Goal: Task Accomplishment & Management: Manage account settings

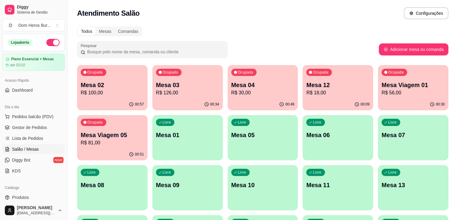
scroll to position [1, 0]
click at [156, 97] on div "Ocupada Mesa 03 R$ 126,00" at bounding box center [187, 81] width 70 height 33
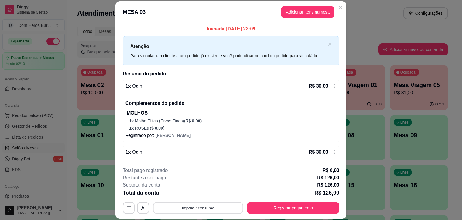
click at [213, 210] on button "Imprimir consumo" at bounding box center [198, 208] width 90 height 12
click at [198, 193] on button "IMPRESSORA" at bounding box center [198, 193] width 42 height 9
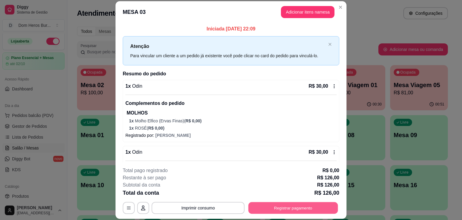
click at [266, 207] on button "Registrar pagamento" at bounding box center [294, 208] width 90 height 12
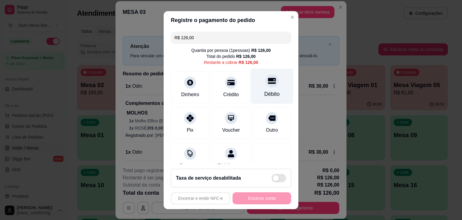
click at [268, 78] on icon at bounding box center [272, 81] width 8 height 6
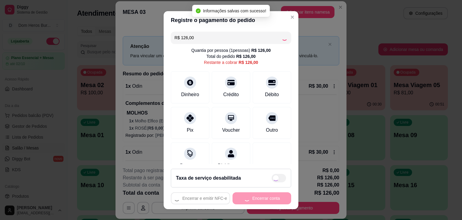
type input "R$ 0,00"
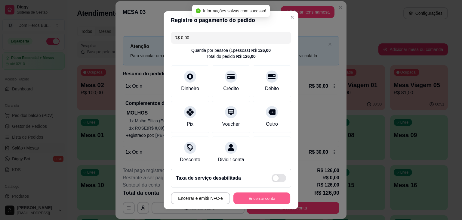
click at [255, 197] on button "Encerrar conta" at bounding box center [262, 198] width 57 height 12
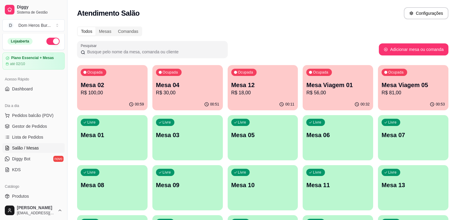
click at [132, 79] on div "Ocupada Mesa 02 R$ 100,00" at bounding box center [112, 81] width 70 height 33
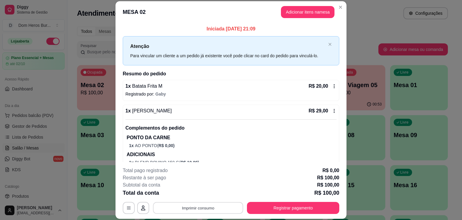
click at [218, 211] on button "Imprimir consumo" at bounding box center [198, 208] width 90 height 12
click at [203, 194] on button "IMPRESSORA" at bounding box center [198, 193] width 42 height 9
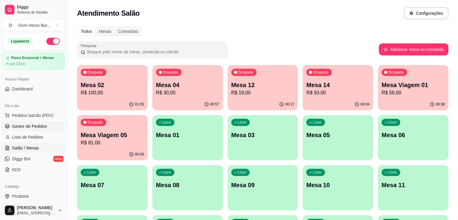
click at [37, 125] on span "Gestor de Pedidos" at bounding box center [29, 126] width 35 height 6
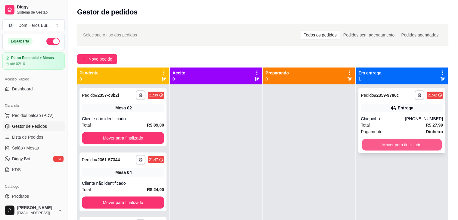
click at [365, 145] on button "Mover para finalizado" at bounding box center [402, 145] width 80 height 12
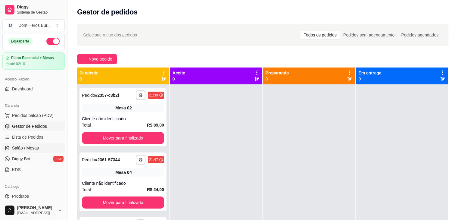
click at [23, 143] on link "Salão / Mesas" at bounding box center [33, 148] width 62 height 10
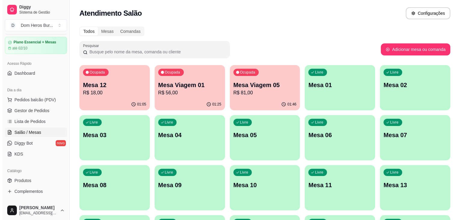
scroll to position [36, 0]
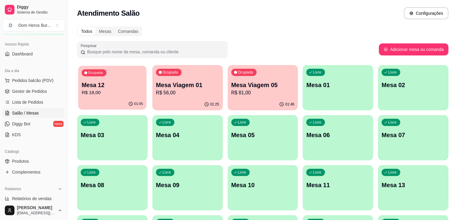
click at [100, 109] on div "01:05" at bounding box center [112, 103] width 68 height 11
click at [112, 79] on div "Ocupada Mesa 12 R$ 18,00" at bounding box center [112, 82] width 68 height 33
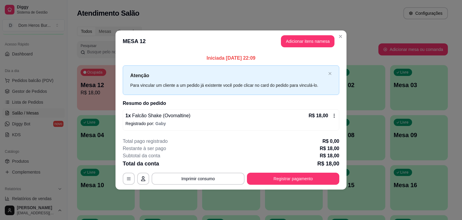
click at [148, 108] on div "Iniciada [DATE] 22:09 Atenção Para vincular um cliente a um pedido já existente…" at bounding box center [231, 92] width 217 height 76
click at [151, 119] on div "1 x Falcão Shake (Ovomaltine) R$ 18,00 Registrado por: [PERSON_NAME]" at bounding box center [231, 119] width 217 height 21
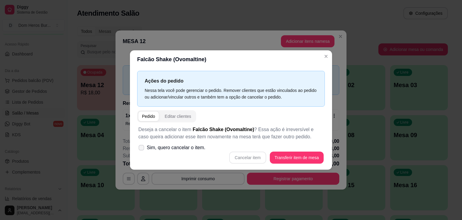
click at [187, 150] on span "Sim, quero cancelar o item." at bounding box center [176, 147] width 59 height 7
click at [142, 150] on input "Sim, quero cancelar o item." at bounding box center [140, 151] width 4 height 4
checkbox input "true"
click at [250, 157] on button "Cancelar item" at bounding box center [248, 158] width 36 height 12
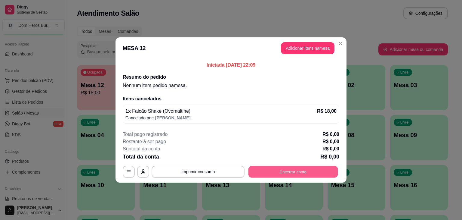
click at [264, 174] on button "Encerrar conta" at bounding box center [294, 172] width 90 height 12
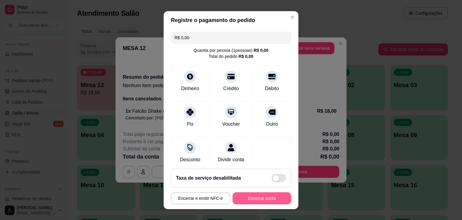
drag, startPoint x: 268, startPoint y: 191, endPoint x: 269, endPoint y: 198, distance: 6.7
click at [269, 198] on footer "Taxa de serviço desabilitada Encerrar e emitir NFC-e Encerrar conta" at bounding box center [231, 186] width 135 height 45
click at [269, 198] on button "Encerrar conta" at bounding box center [262, 198] width 57 height 12
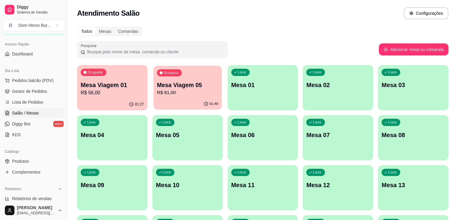
click at [166, 94] on p "R$ 81,00" at bounding box center [187, 92] width 61 height 7
click at [101, 111] on div "Ocupada Mesa Viagem 01 R$ 56,00 01:27 Ocupada Mesa Viagem 05 R$ 81,00 01:48 Liv…" at bounding box center [262, 212] width 371 height 295
click at [99, 108] on div "01:27" at bounding box center [112, 103] width 68 height 11
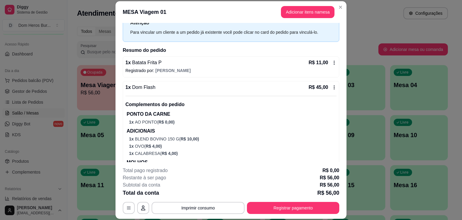
scroll to position [55, 0]
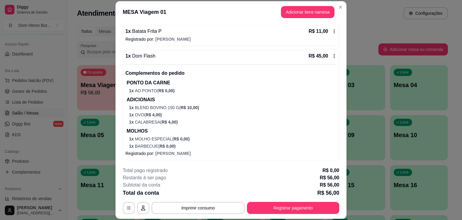
click at [270, 63] on div "1 x Dom Flash R$ 45,00 Complementos do pedido PONTO DA CARNE 1 x AO PONTO ( R$ …" at bounding box center [231, 100] width 211 height 97
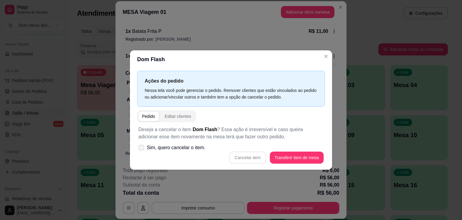
click at [201, 146] on span "Sim, quero cancelar o item." at bounding box center [176, 147] width 59 height 7
click at [142, 149] on input "Sim, quero cancelar o item." at bounding box center [140, 151] width 4 height 4
checkbox input "true"
click at [254, 160] on button "Cancelar item" at bounding box center [248, 158] width 36 height 12
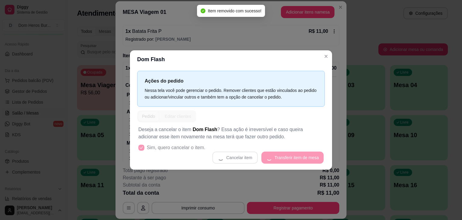
click at [325, 69] on div "Dom Flash Ações do pedido Nessa tela você pode gerenciar o pedido. Remover clie…" at bounding box center [231, 110] width 462 height 220
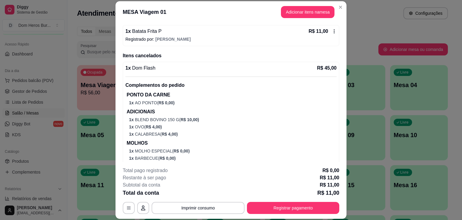
click at [283, 35] on div "1 x Batata Frita P R$ 11,00 Registrado por: [PERSON_NAME]" at bounding box center [231, 35] width 217 height 21
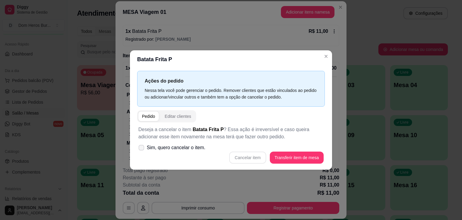
click at [187, 151] on label "Sim, quero cancelar o item." at bounding box center [172, 147] width 72 height 12
click at [142, 151] on input "Sim, quero cancelar o item." at bounding box center [140, 151] width 4 height 4
checkbox input "true"
click at [242, 156] on button "Cancelar item" at bounding box center [248, 158] width 36 height 12
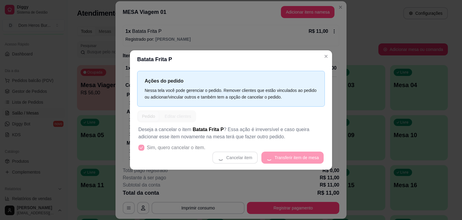
scroll to position [7, 0]
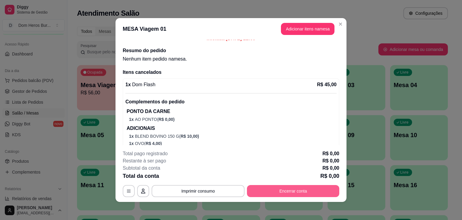
click at [277, 193] on button "Encerrar conta" at bounding box center [293, 191] width 92 height 12
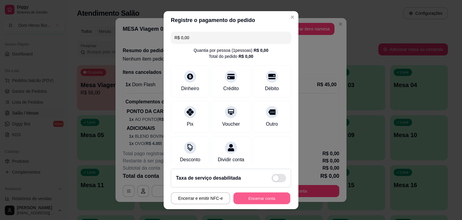
click at [272, 201] on button "Encerrar conta" at bounding box center [262, 198] width 57 height 12
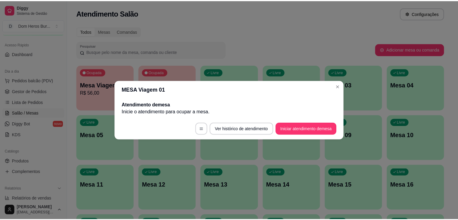
scroll to position [0, 0]
